Goal: Find specific page/section: Find specific page/section

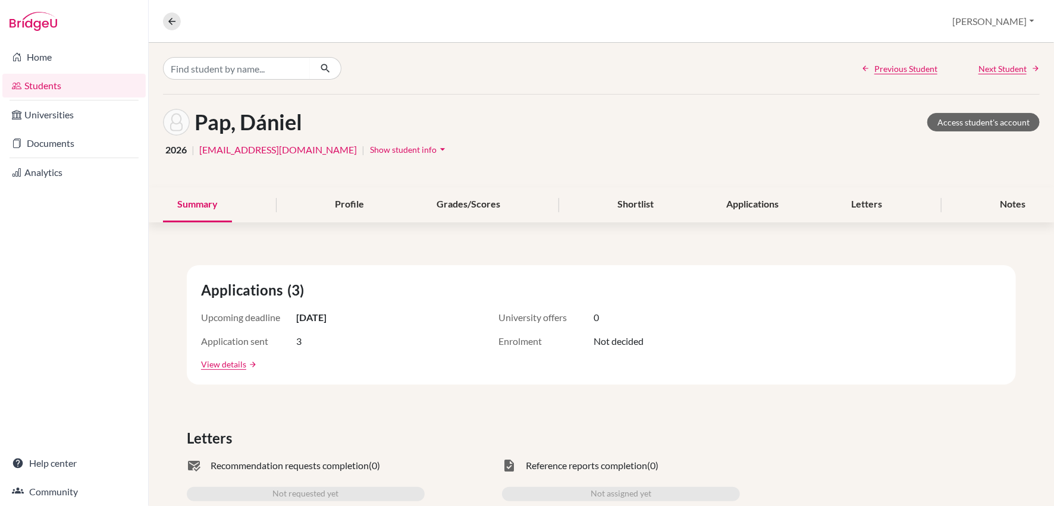
click at [48, 80] on link "Students" at bounding box center [73, 86] width 143 height 24
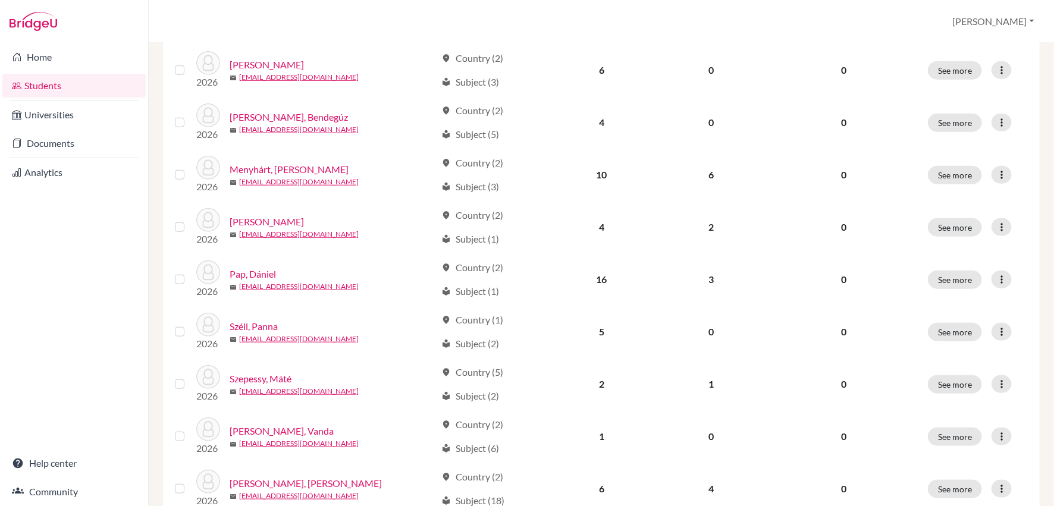
scroll to position [440, 0]
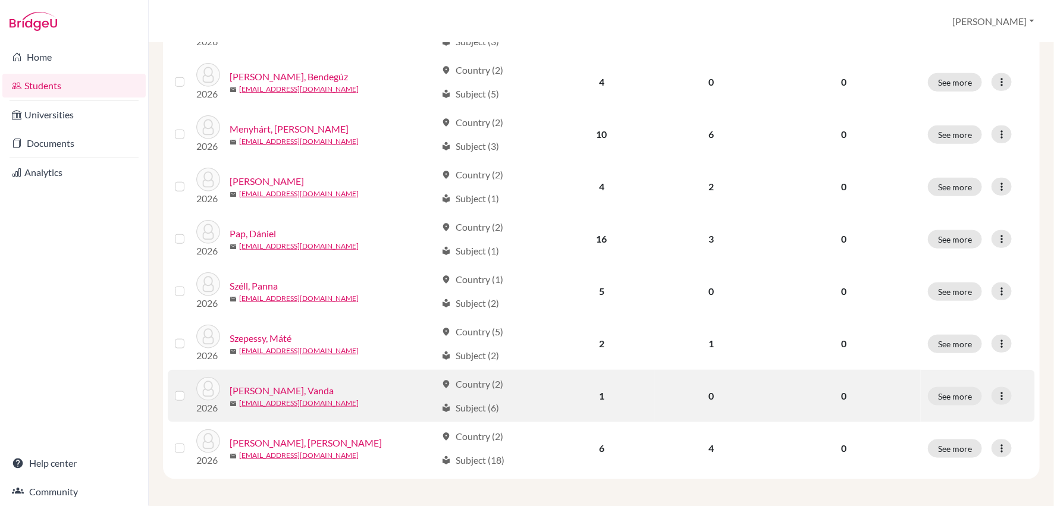
click at [270, 388] on link "Tőkey, Vanda" at bounding box center [282, 391] width 104 height 14
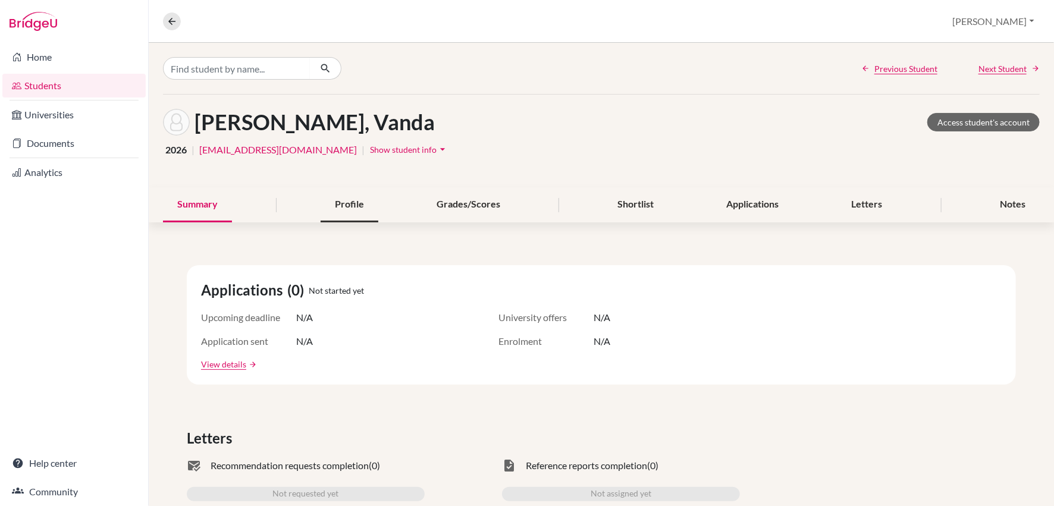
click at [345, 212] on div "Profile" at bounding box center [350, 204] width 58 height 35
